Goal: Find contact information: Find contact information

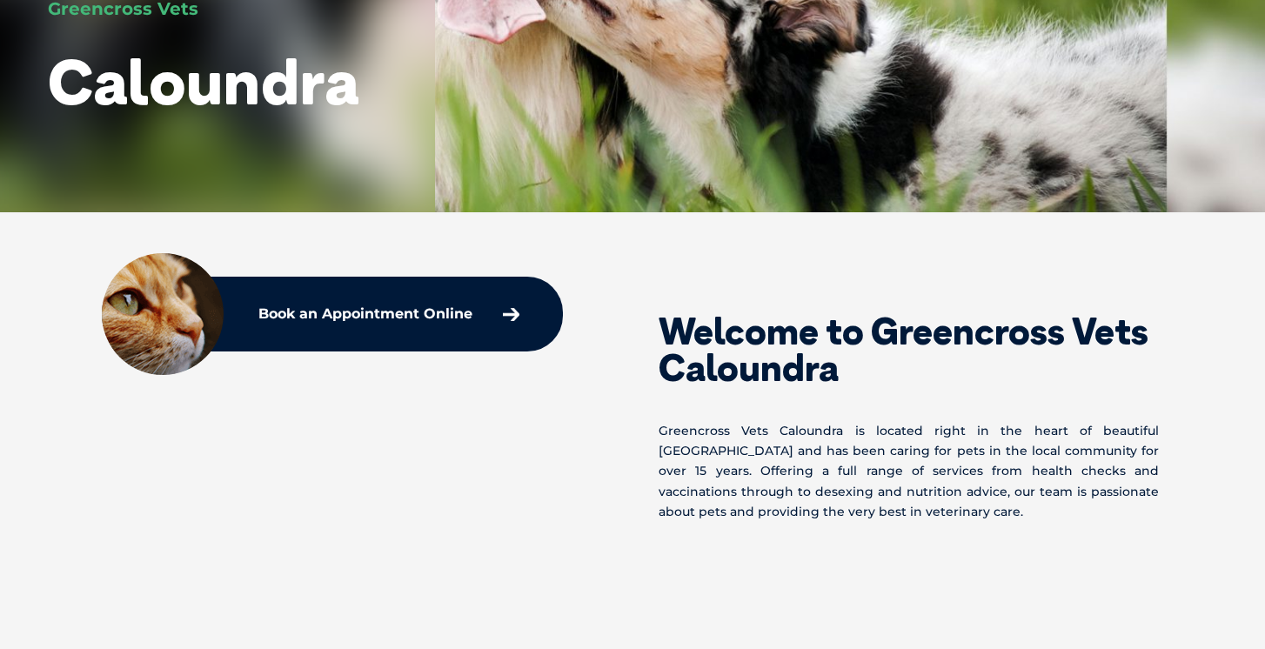
scroll to position [358, 0]
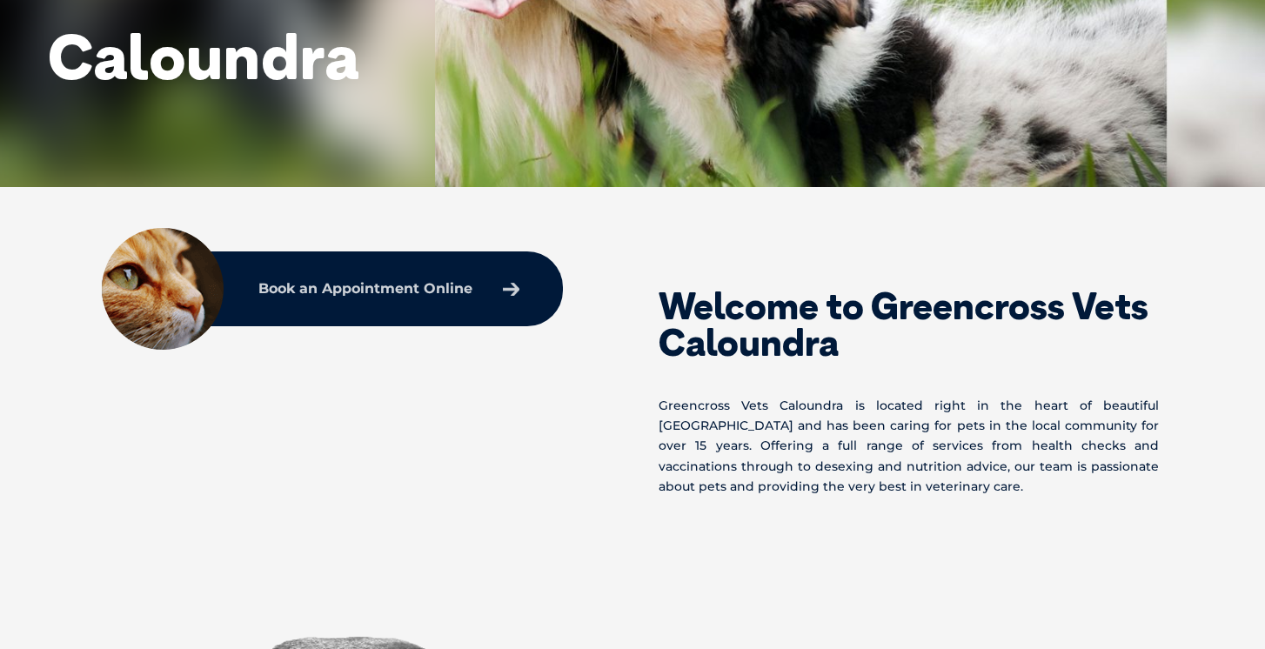
click at [358, 288] on p "Book an Appointment Online" at bounding box center [365, 289] width 214 height 14
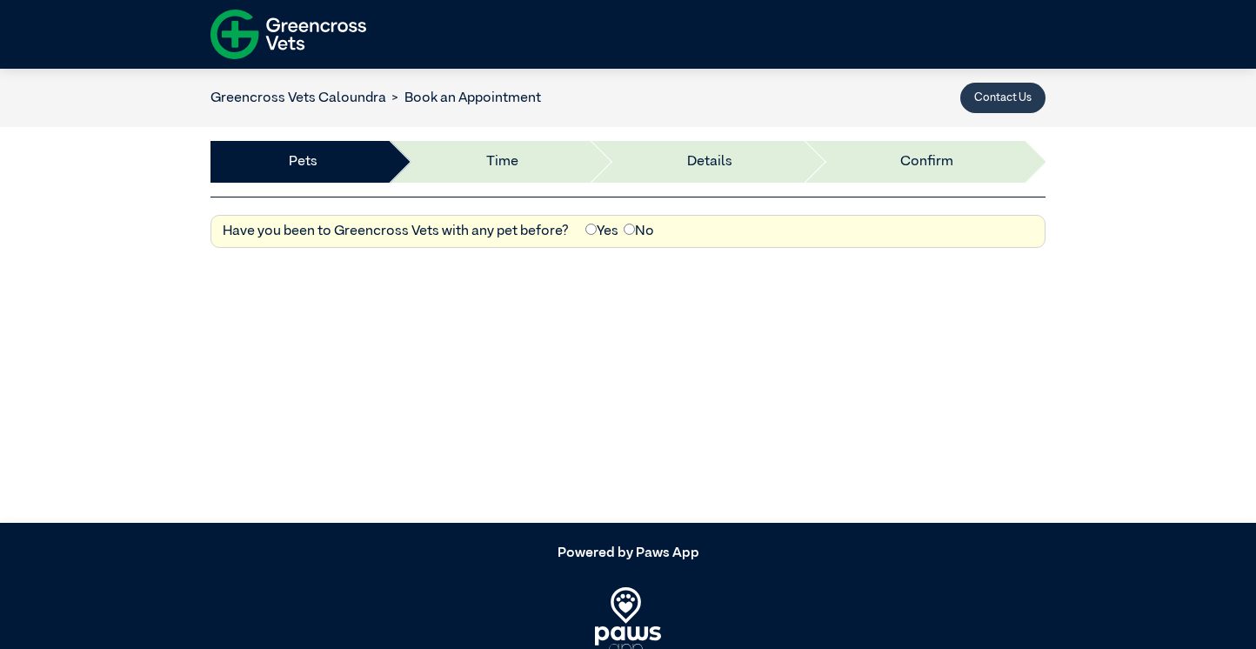
click at [999, 88] on button "Contact Us" at bounding box center [1002, 98] width 85 height 30
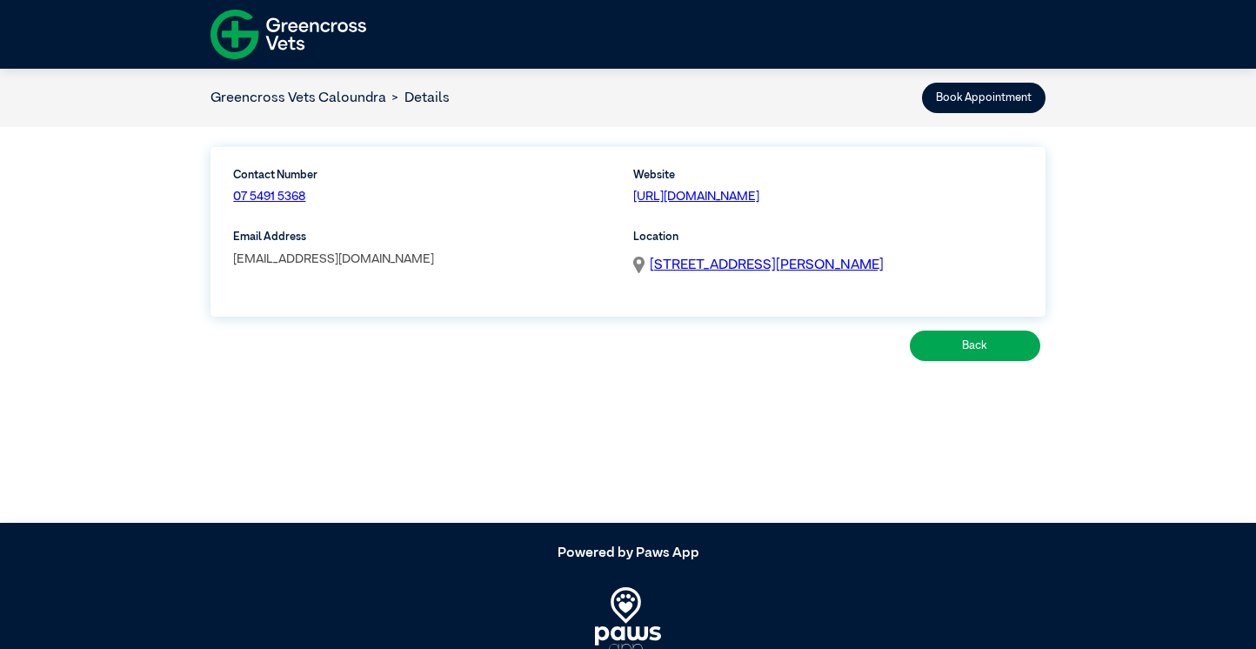
click at [346, 263] on link "[EMAIL_ADDRESS][DOMAIN_NAME]" at bounding box center [333, 259] width 201 height 12
click at [275, 257] on link "[EMAIL_ADDRESS][DOMAIN_NAME]" at bounding box center [333, 259] width 201 height 12
click at [257, 192] on link "07 5491 5368" at bounding box center [269, 197] width 72 height 12
click at [497, 259] on p "[EMAIL_ADDRESS][DOMAIN_NAME]" at bounding box center [427, 260] width 389 height 19
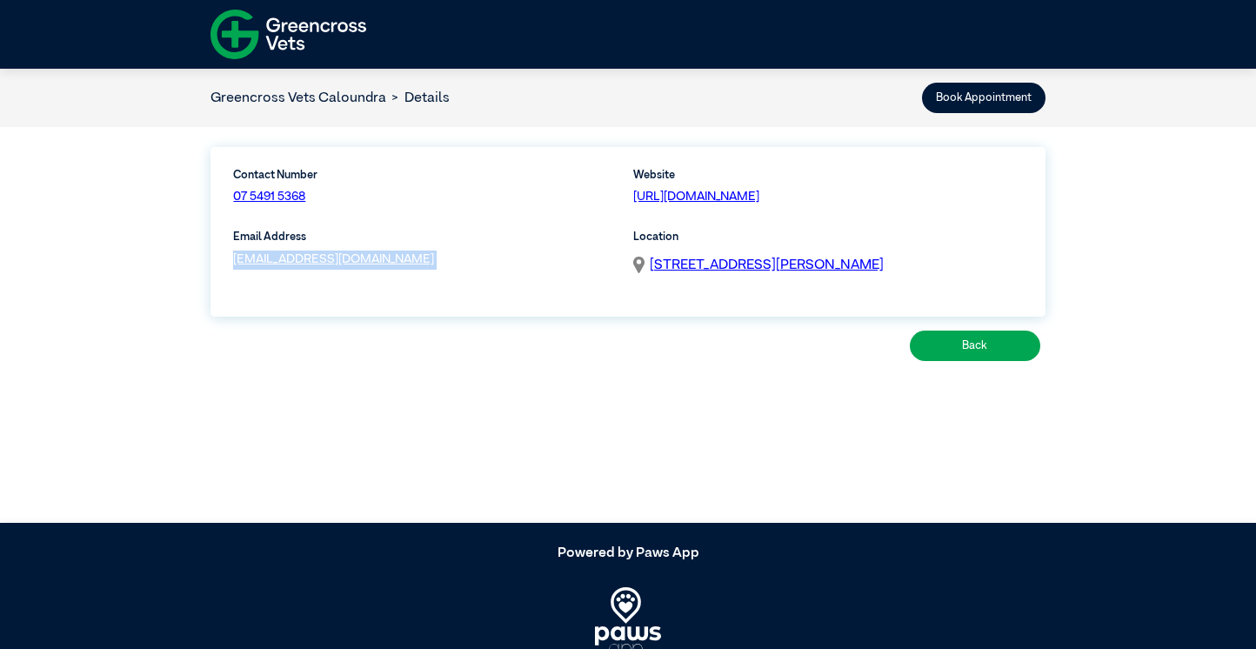
click at [497, 259] on p "[EMAIL_ADDRESS][DOMAIN_NAME]" at bounding box center [427, 260] width 389 height 19
copy link "[EMAIL_ADDRESS][DOMAIN_NAME]"
